Goal: Task Accomplishment & Management: Manage account settings

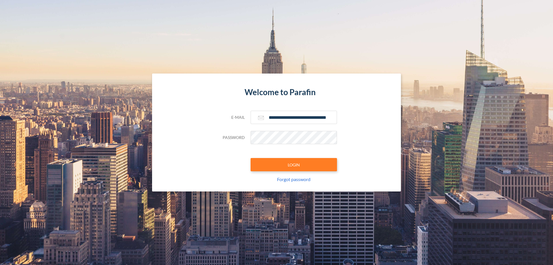
type input "**********"
click at [294, 164] on button "LOGIN" at bounding box center [293, 164] width 86 height 13
